Goal: Information Seeking & Learning: Learn about a topic

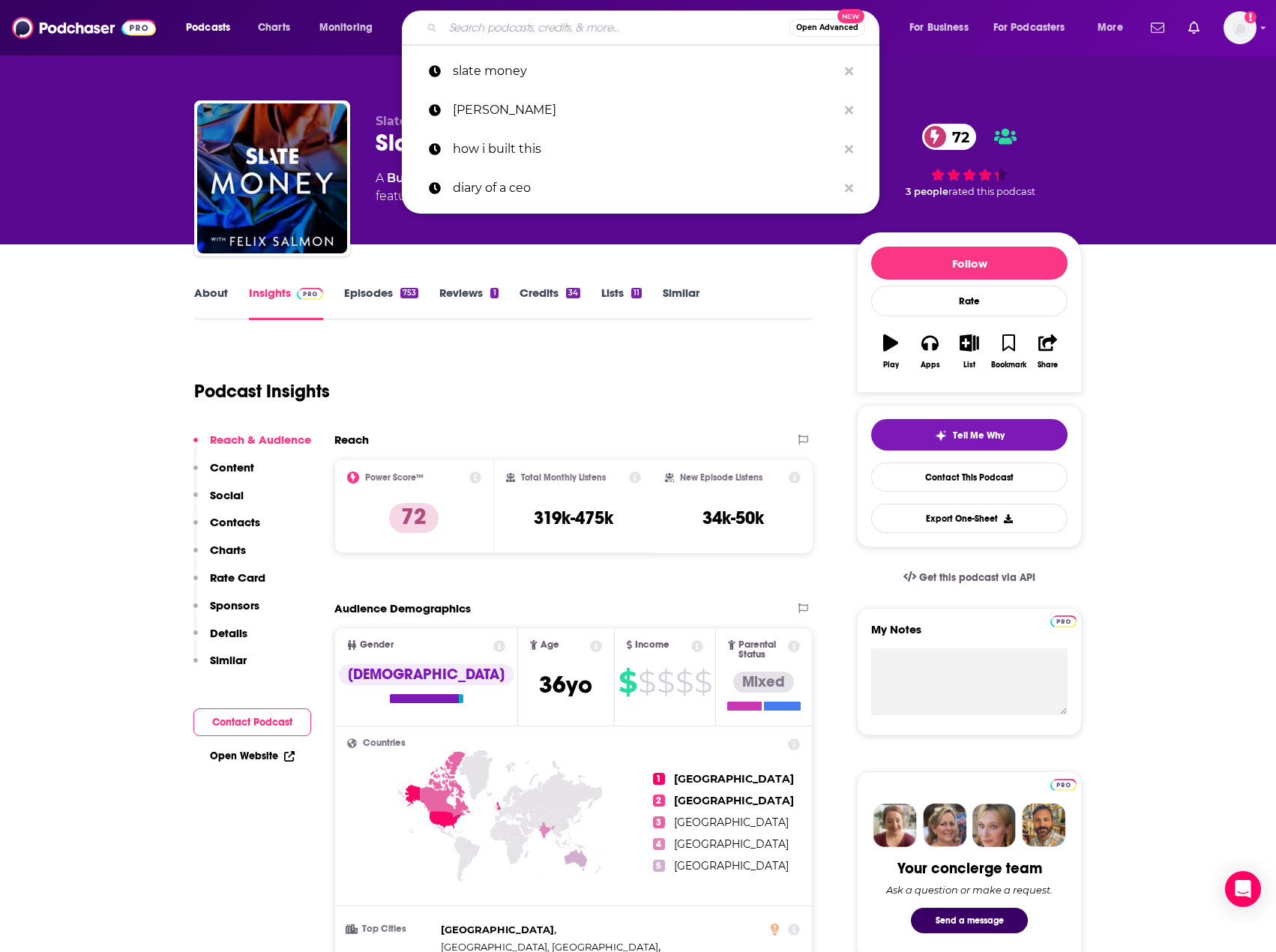
click at [537, 27] on input "Search podcasts, credits, & more..." at bounding box center [616, 27] width 347 height 24
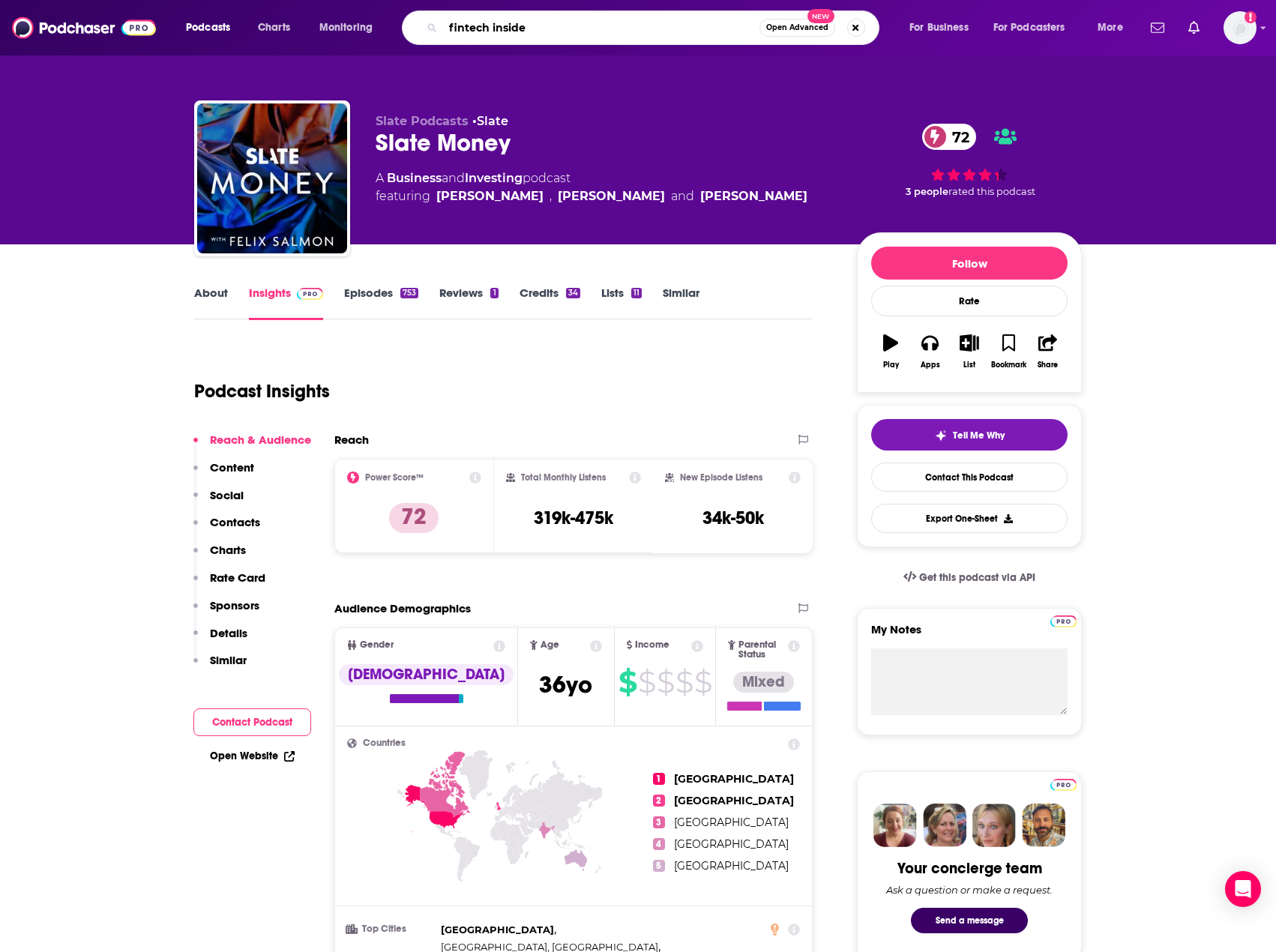
type input "fintech insider"
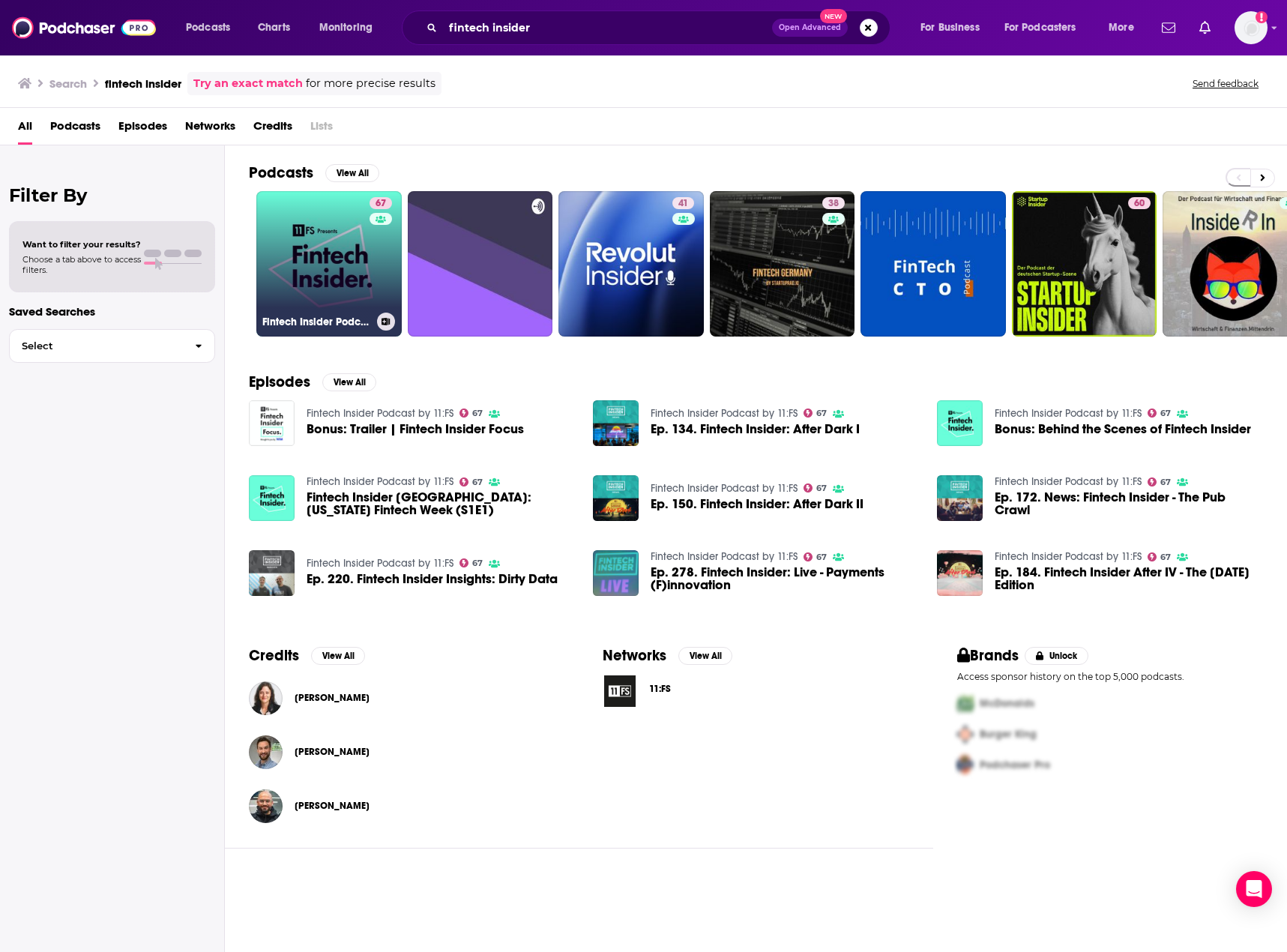
click at [331, 273] on link "67 Fintech Insider Podcast by 11:FS" at bounding box center [329, 264] width 146 height 146
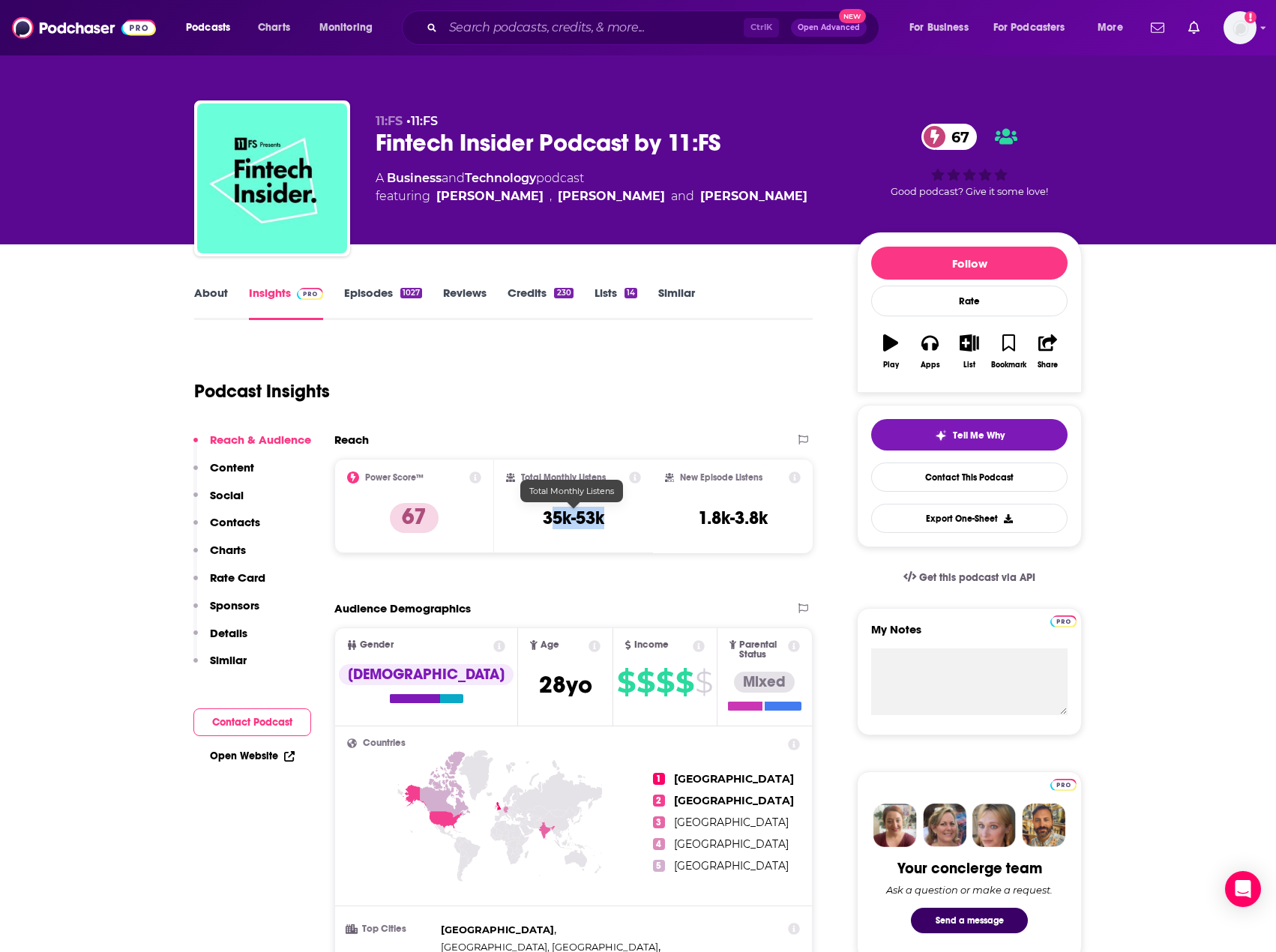
drag, startPoint x: 586, startPoint y: 516, endPoint x: 547, endPoint y: 516, distance: 39.0
click at [547, 516] on div "Total Monthly Listens 35k-53k" at bounding box center [574, 506] width 136 height 69
click at [522, 516] on div "Total Monthly Listens 35k-53k" at bounding box center [574, 506] width 136 height 69
drag, startPoint x: 609, startPoint y: 521, endPoint x: 516, endPoint y: 521, distance: 93.0
click at [516, 521] on div "Total Monthly Listens 35k-53k" at bounding box center [574, 506] width 136 height 69
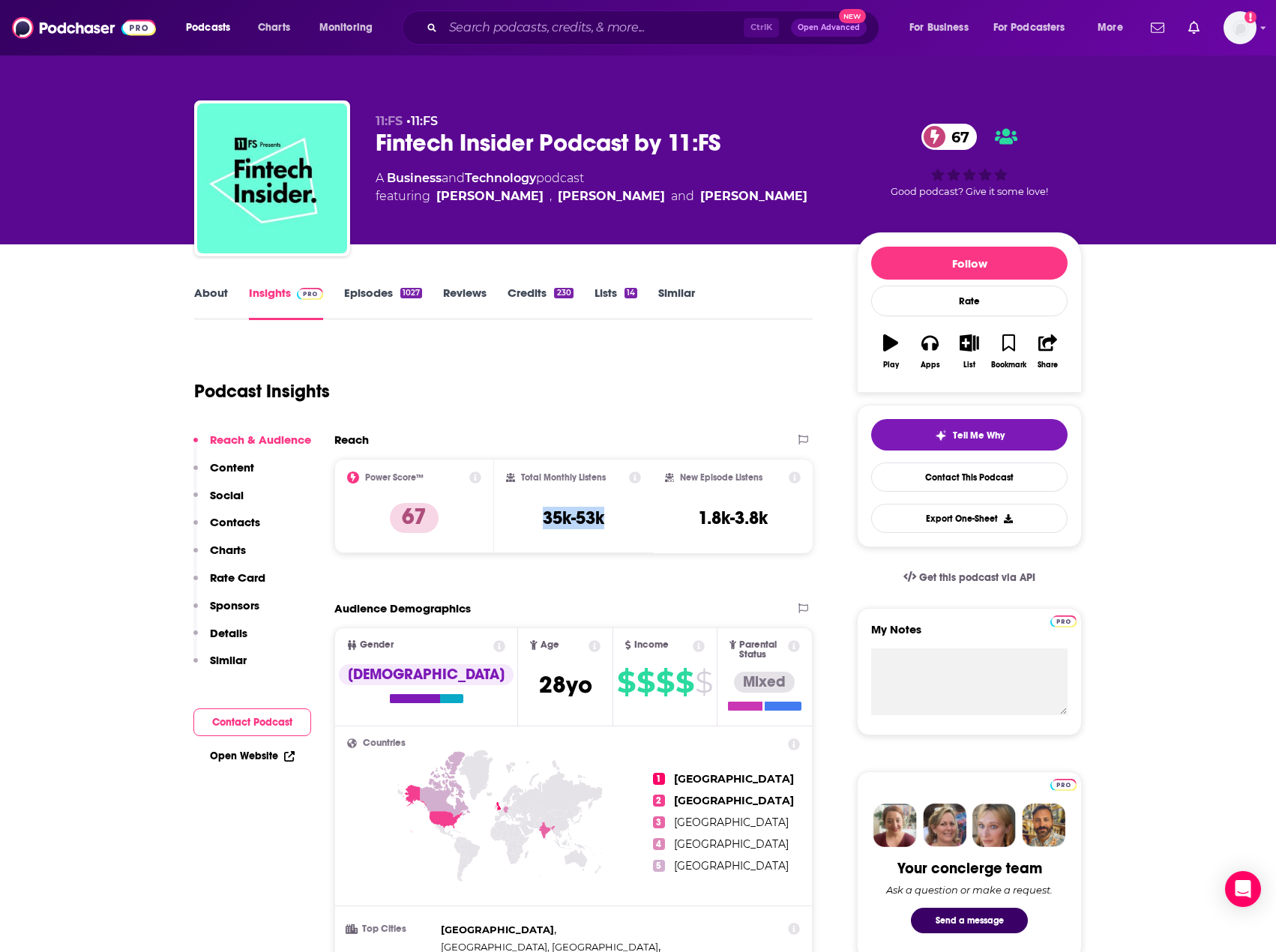
copy h3 "35k-53k"
drag, startPoint x: 766, startPoint y: 514, endPoint x: 697, endPoint y: 519, distance: 69.2
click at [698, 519] on h3 "1.8k-3.8k" at bounding box center [732, 517] width 70 height 22
copy h3 "1.8k-3.8k"
